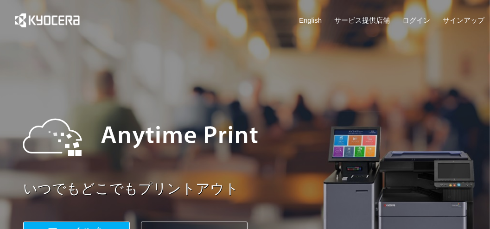
click at [411, 14] on div "English サービス提供店舗 ログイン サインアップ" at bounding box center [245, 22] width 479 height 45
click at [413, 21] on link "ログイン" at bounding box center [416, 20] width 28 height 10
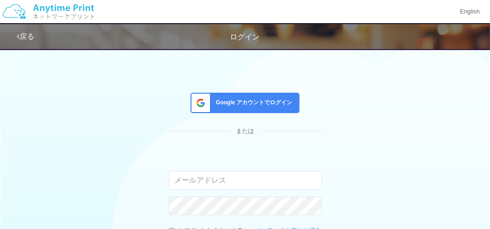
type input "[EMAIL_ADDRESS][DOMAIN_NAME]"
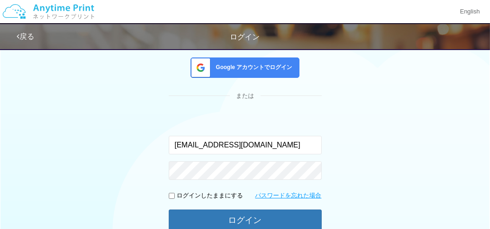
scroll to position [93, 0]
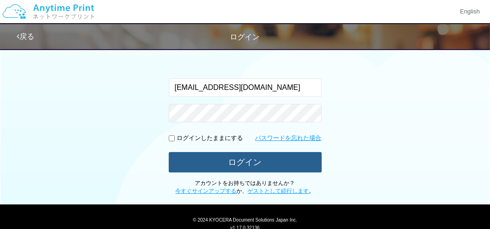
click at [241, 161] on button "ログイン" at bounding box center [245, 162] width 153 height 20
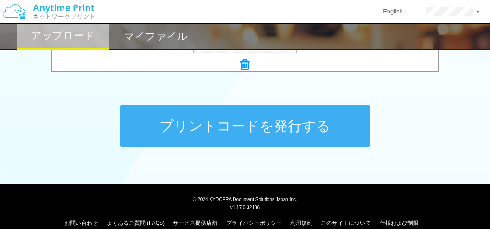
scroll to position [475, 0]
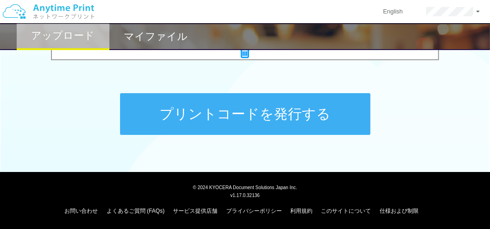
click at [240, 118] on button "プリントコードを発行する" at bounding box center [245, 114] width 250 height 42
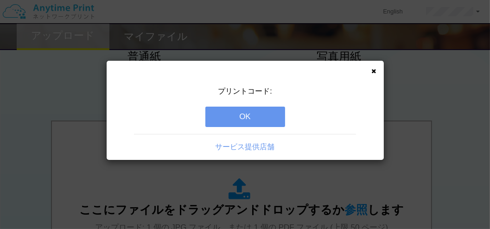
scroll to position [232, 0]
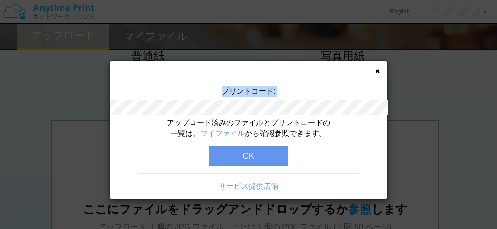
click at [338, 113] on div "プリントコード:" at bounding box center [248, 102] width 277 height 32
click at [244, 157] on button "OK" at bounding box center [249, 156] width 80 height 20
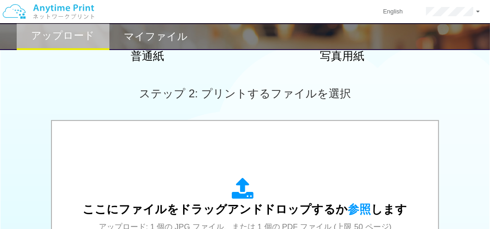
click at [149, 39] on h2 "マイファイル" at bounding box center [156, 36] width 64 height 11
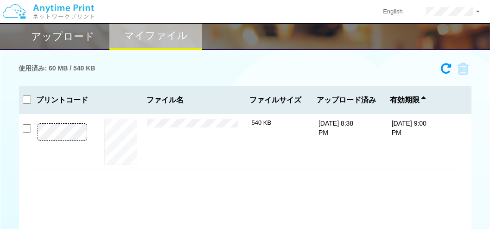
click at [28, 161] on div "プレビュー × 2025-070809同窓会写真.pdf 540 KB [DATE] 8:38 PM [DATE] 9:00 PM" at bounding box center [245, 182] width 452 height 137
drag, startPoint x: 62, startPoint y: 137, endPoint x: 16, endPoint y: 147, distance: 46.9
click at [16, 147] on div "使用済み: 60 MB / 540 KB 0450-0472 有効期限 [DATE] 9:00 PM 2025-070809同窓会写真.pdf 540 KB …" at bounding box center [245, 154] width 490 height 193
click at [201, 96] on span "ファイル名" at bounding box center [196, 100] width 99 height 8
click at [119, 136] on button "プレビュー" at bounding box center [120, 141] width 35 height 13
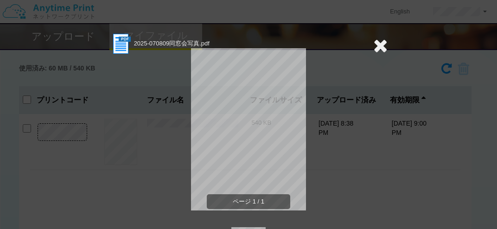
click at [374, 46] on icon at bounding box center [380, 45] width 14 height 19
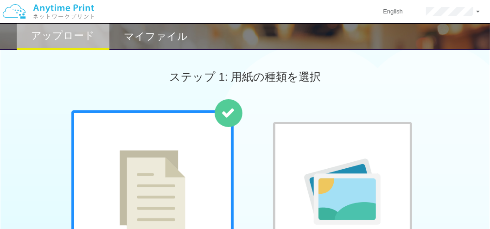
scroll to position [139, 0]
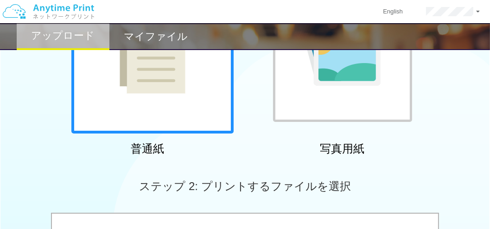
click at [150, 34] on h2 "マイファイル" at bounding box center [156, 36] width 64 height 11
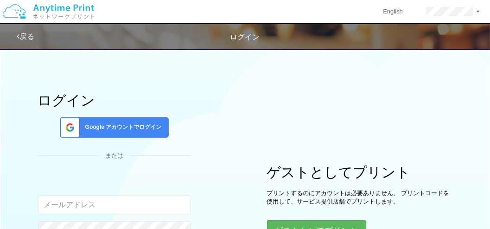
scroll to position [93, 0]
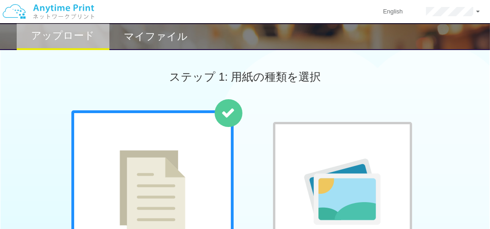
click at [159, 35] on h2 "マイファイル" at bounding box center [156, 36] width 64 height 11
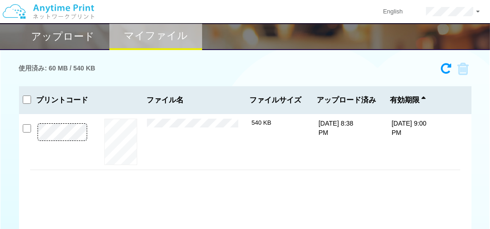
click at [13, 131] on div "使用済み: 60 MB / 540 KB 0450-0472 有効期限 [DATE] 9:00 PM 2025-070809同窓会写真.pdf 540 KB …" at bounding box center [245, 154] width 490 height 193
